Goal: Find specific page/section: Find specific page/section

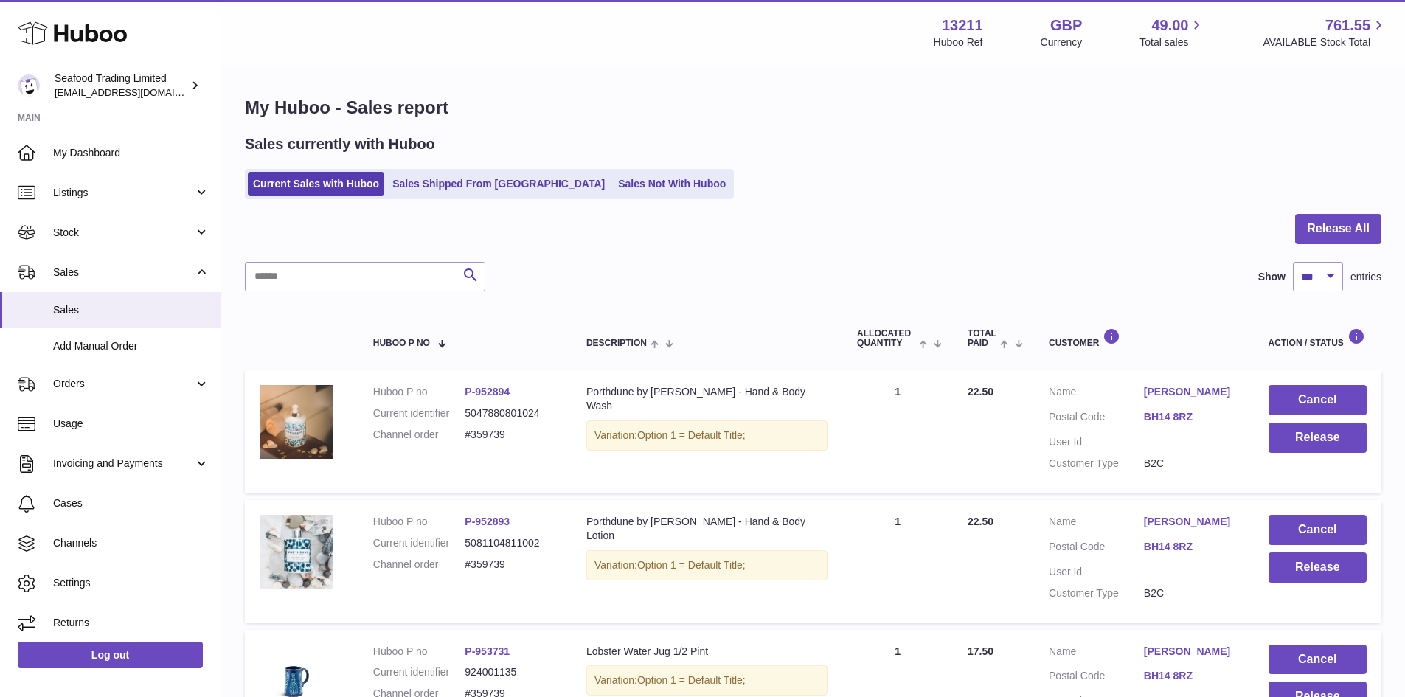
select select "***"
drag, startPoint x: 0, startPoint y: 0, endPoint x: 122, endPoint y: 153, distance: 195.7
click at [122, 153] on span "My Dashboard" at bounding box center [131, 153] width 156 height 14
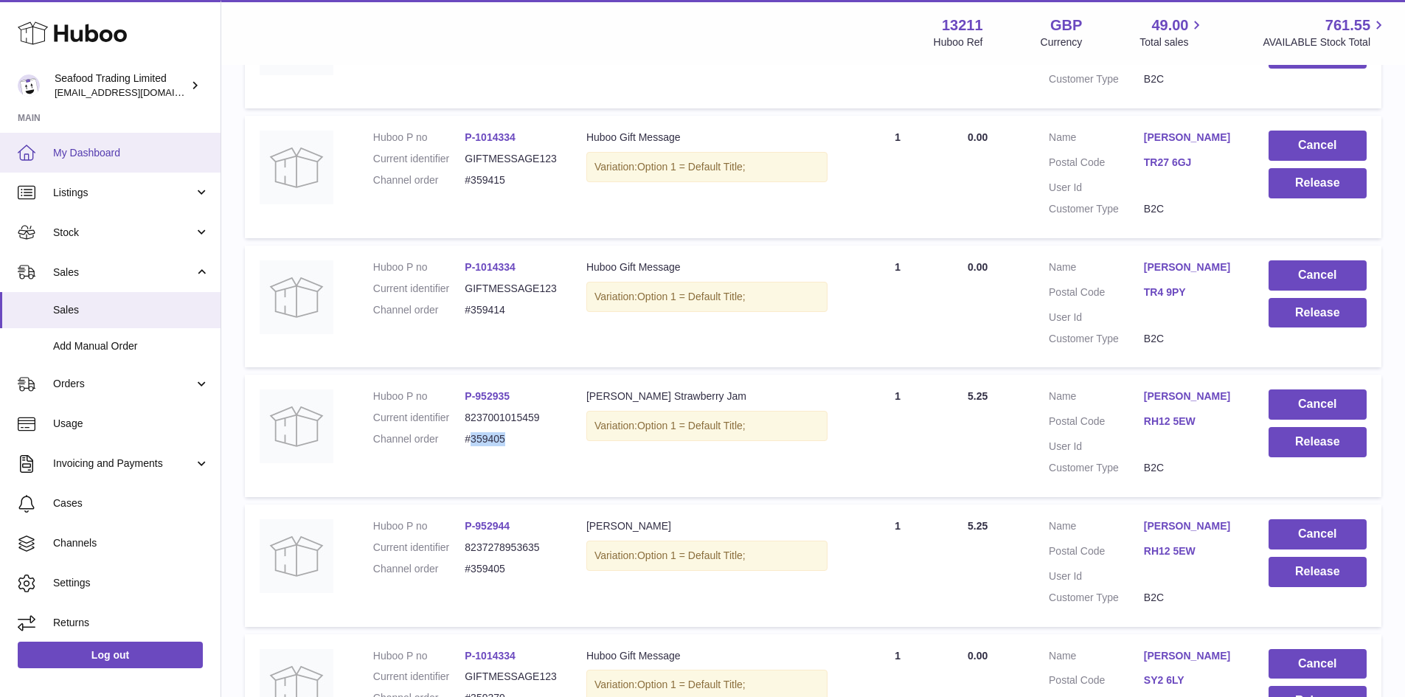
scroll to position [8410, 0]
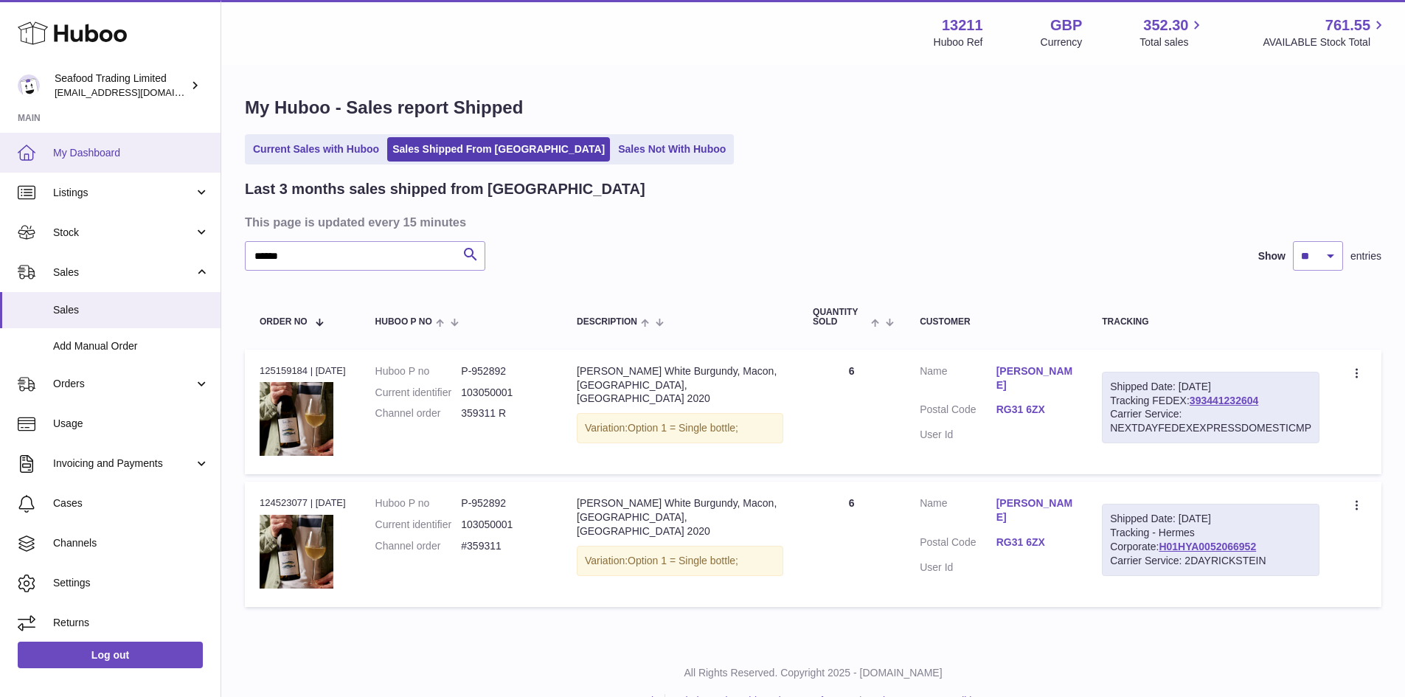
drag, startPoint x: 0, startPoint y: 0, endPoint x: 126, endPoint y: 153, distance: 198.1
click at [126, 153] on span "My Dashboard" at bounding box center [131, 153] width 156 height 14
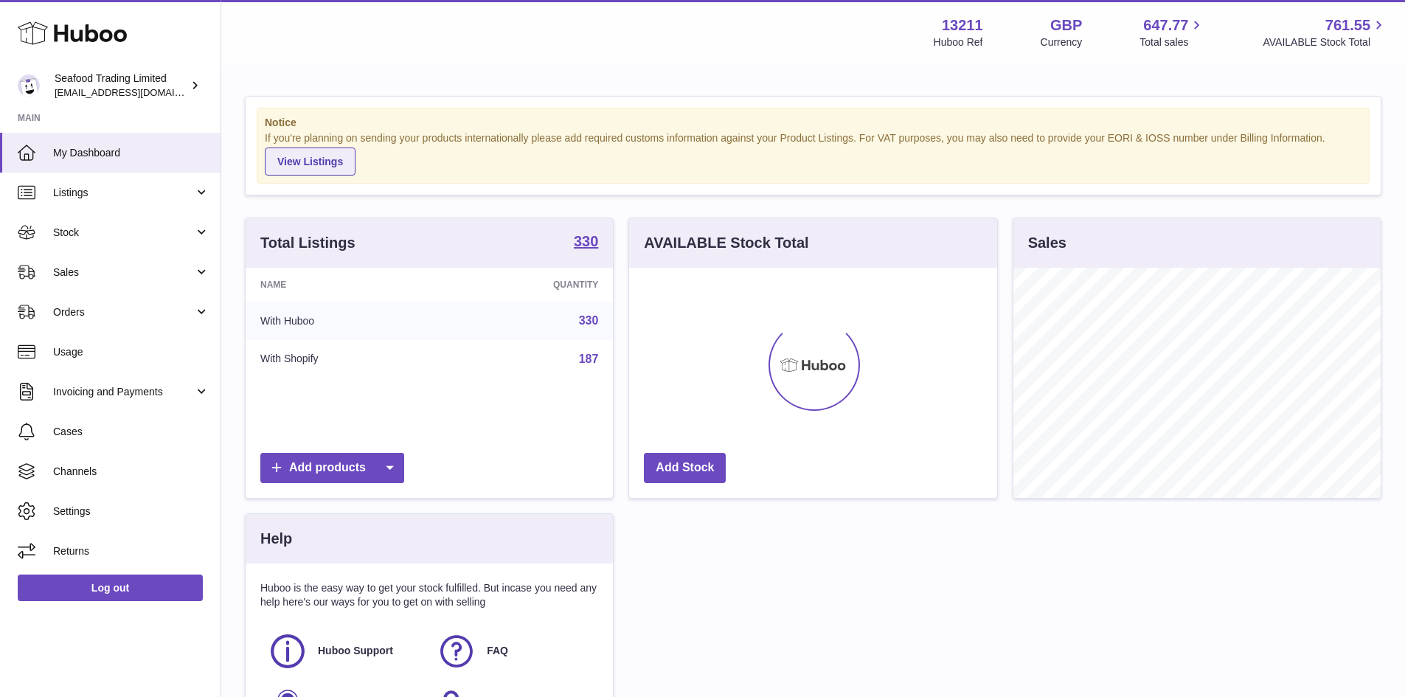
scroll to position [230, 368]
